Goal: Transaction & Acquisition: Subscribe to service/newsletter

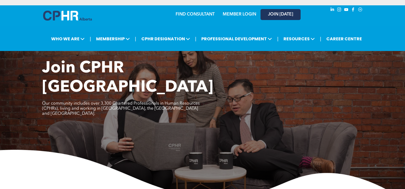
click at [274, 13] on span "JOIN [DATE]" at bounding box center [280, 14] width 25 height 5
click at [269, 17] on link "JOIN [DATE]" at bounding box center [280, 14] width 40 height 11
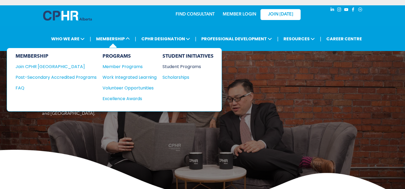
click at [177, 66] on div "Student Programs" at bounding box center [185, 66] width 46 height 7
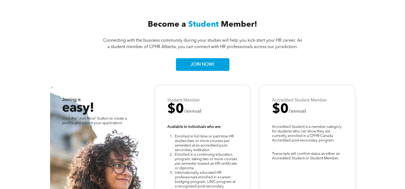
scroll to position [1304, 0]
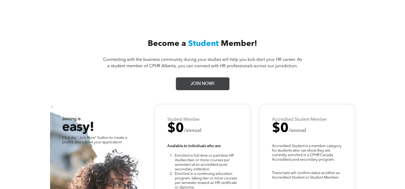
click at [200, 84] on span "JOIN NOW!" at bounding box center [203, 84] width 28 height 10
